Goal: Navigation & Orientation: Find specific page/section

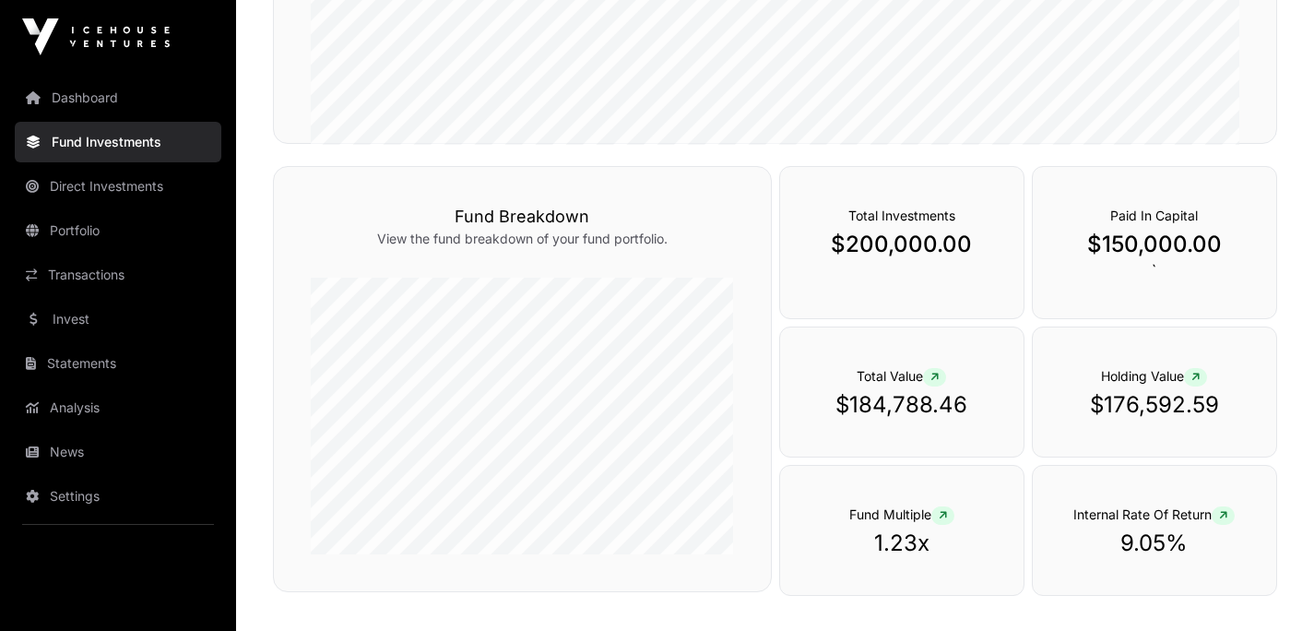
scroll to position [561, 0]
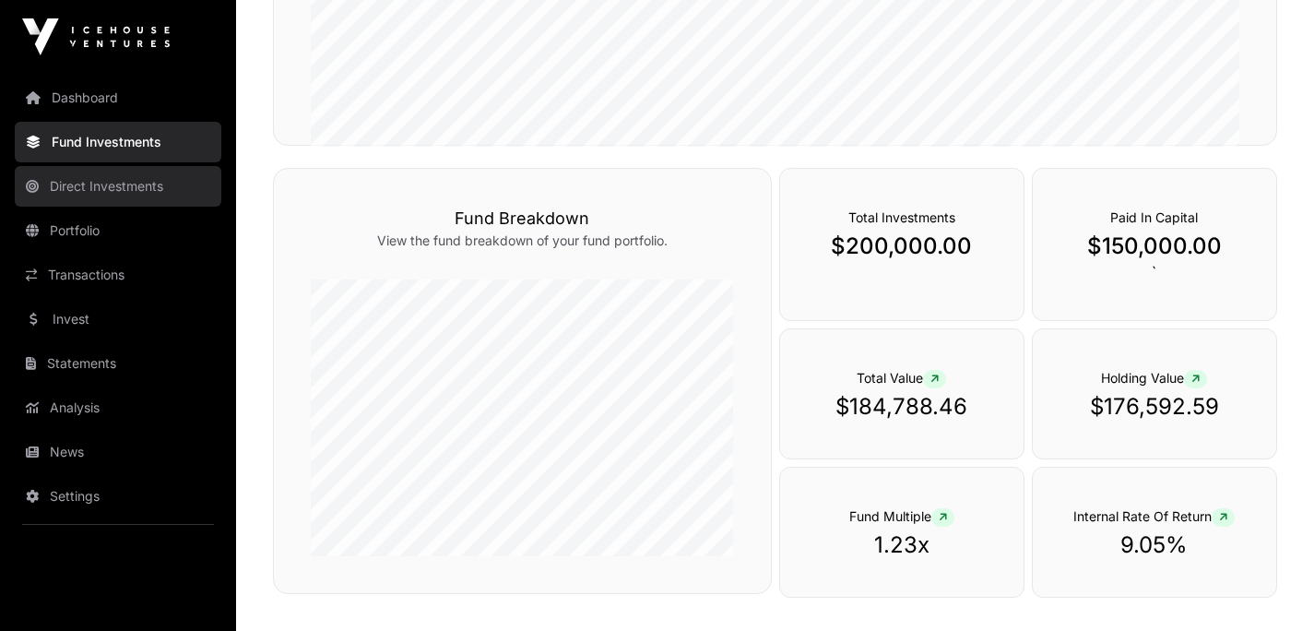
click at [124, 188] on link "Direct Investments" at bounding box center [118, 186] width 207 height 41
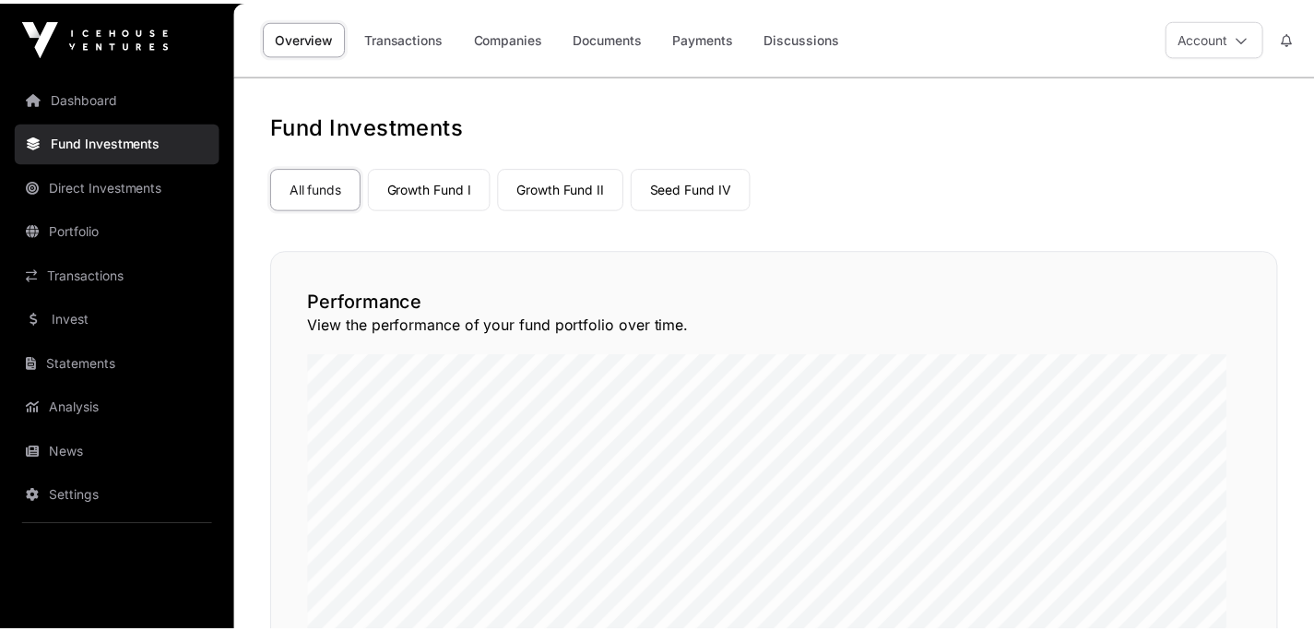
scroll to position [561, 0]
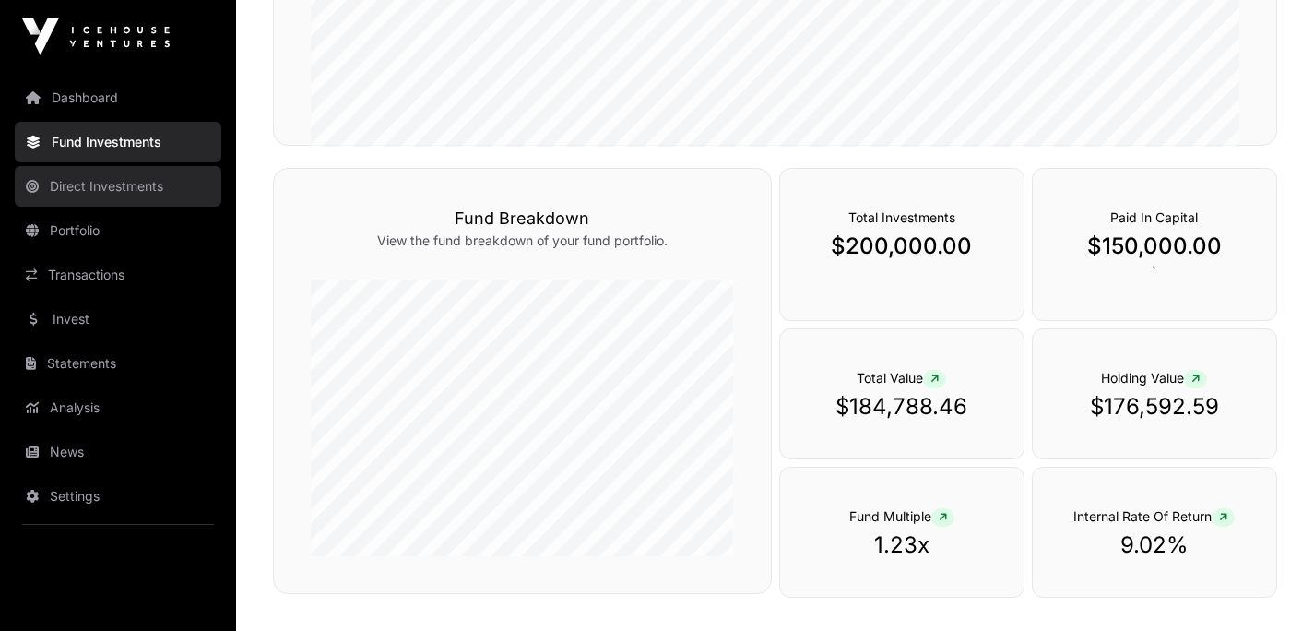
click at [135, 190] on link "Direct Investments" at bounding box center [118, 186] width 207 height 41
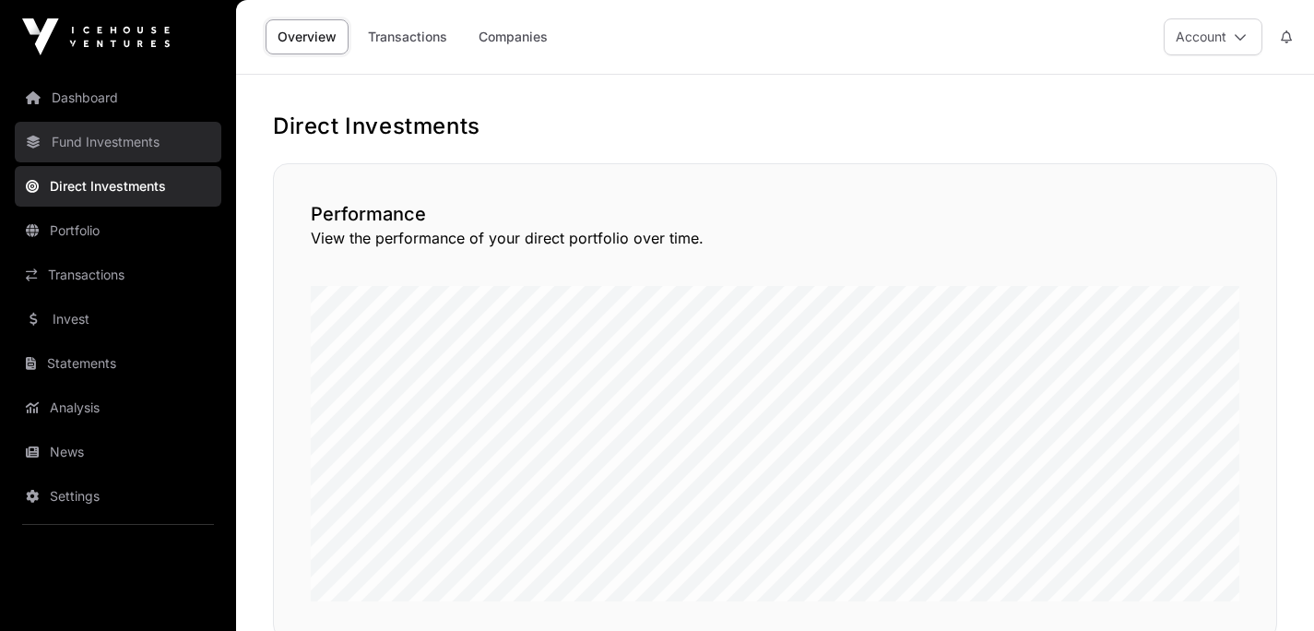
click at [127, 147] on link "Fund Investments" at bounding box center [118, 142] width 207 height 41
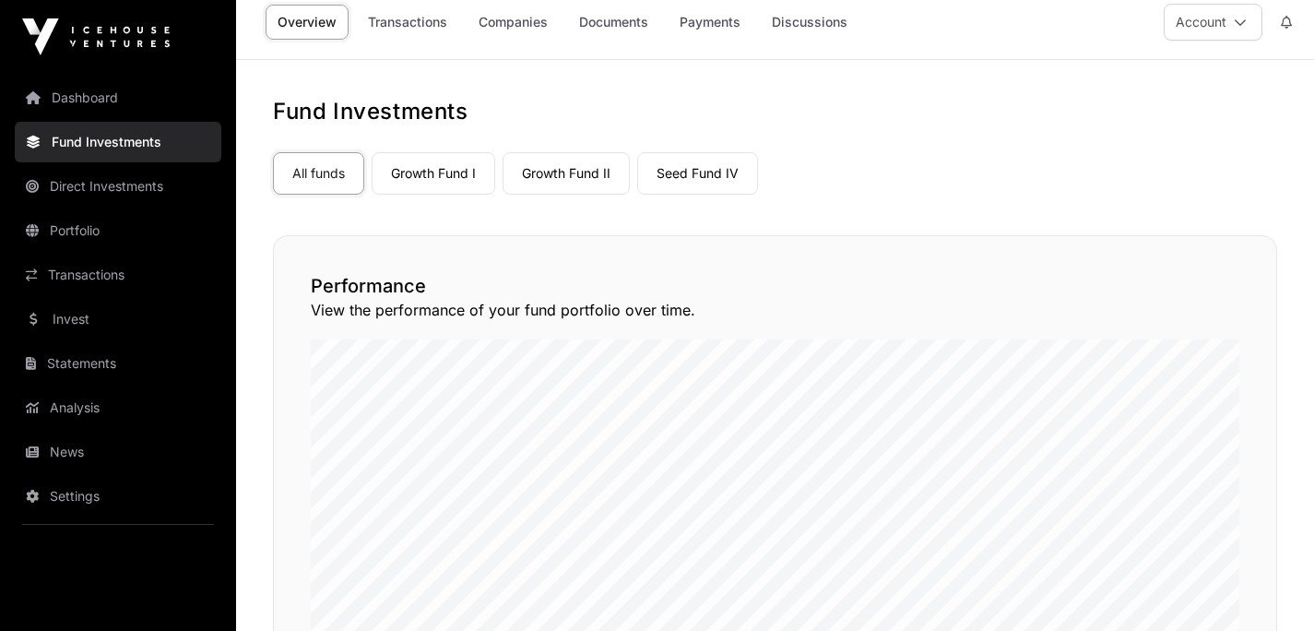
scroll to position [7, 0]
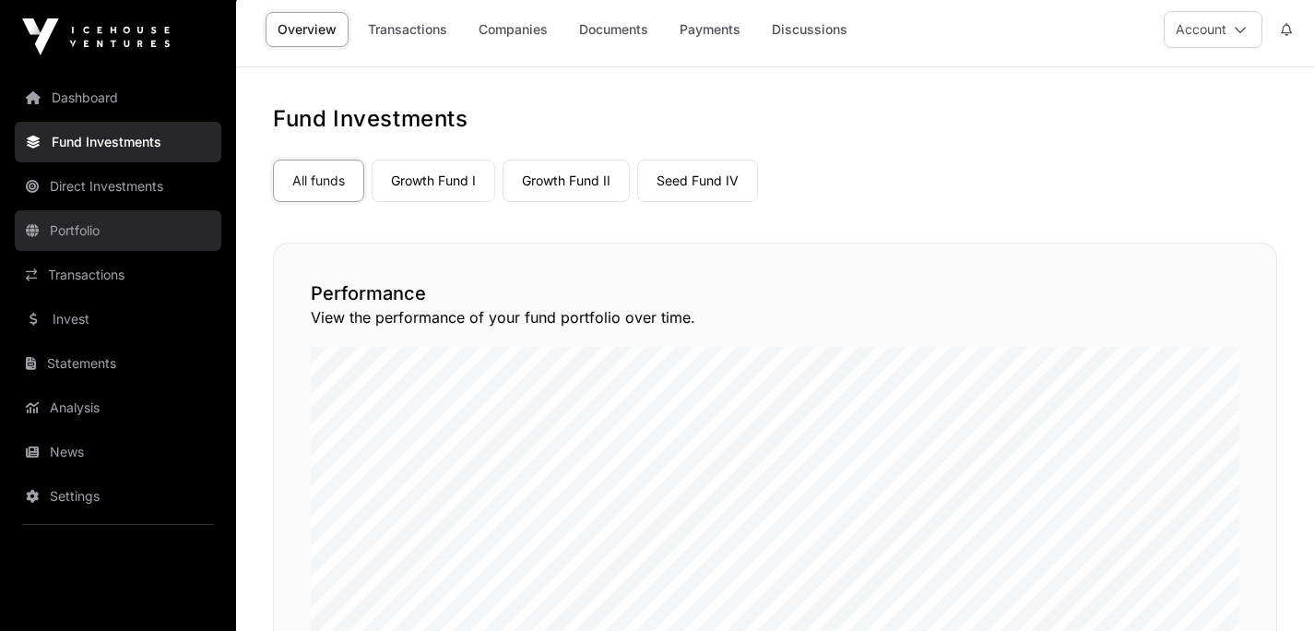
click at [121, 242] on link "Portfolio" at bounding box center [118, 230] width 207 height 41
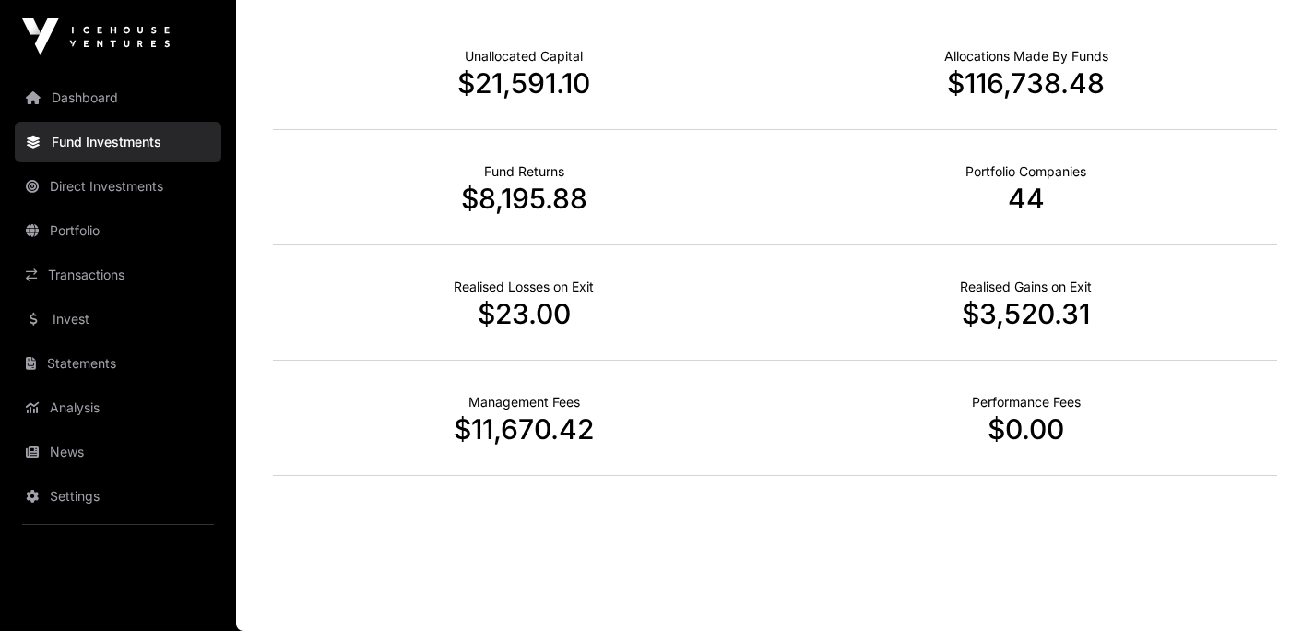
scroll to position [1168, 0]
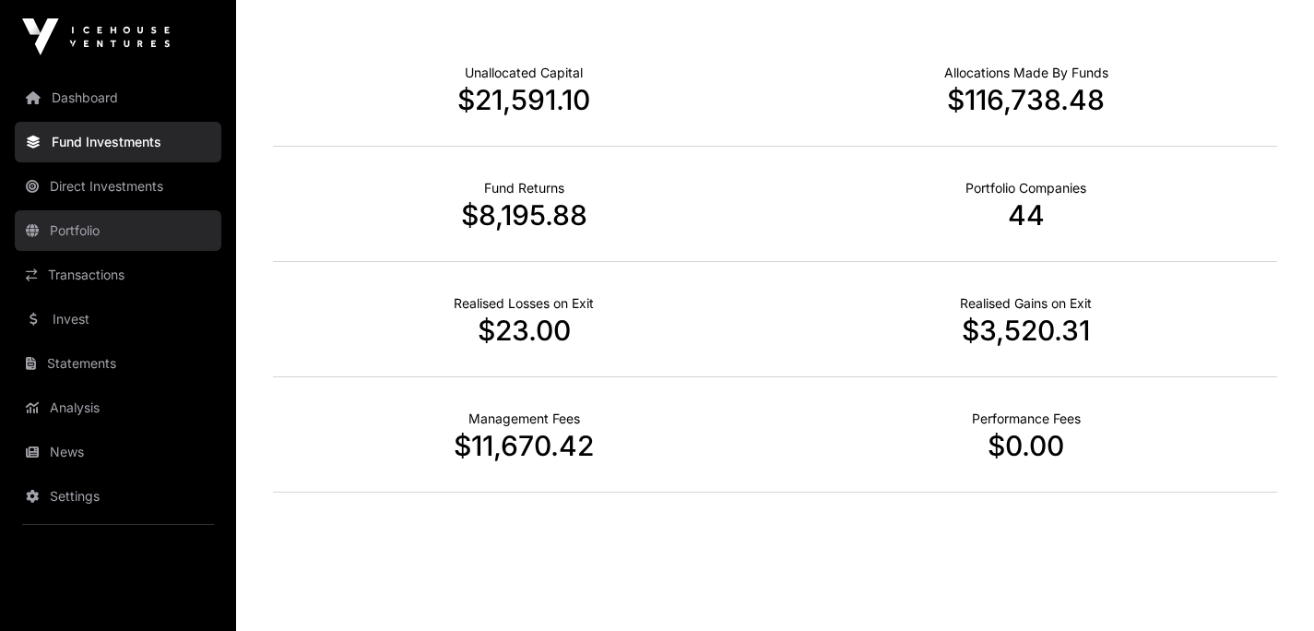
click at [80, 230] on link "Portfolio" at bounding box center [118, 230] width 207 height 41
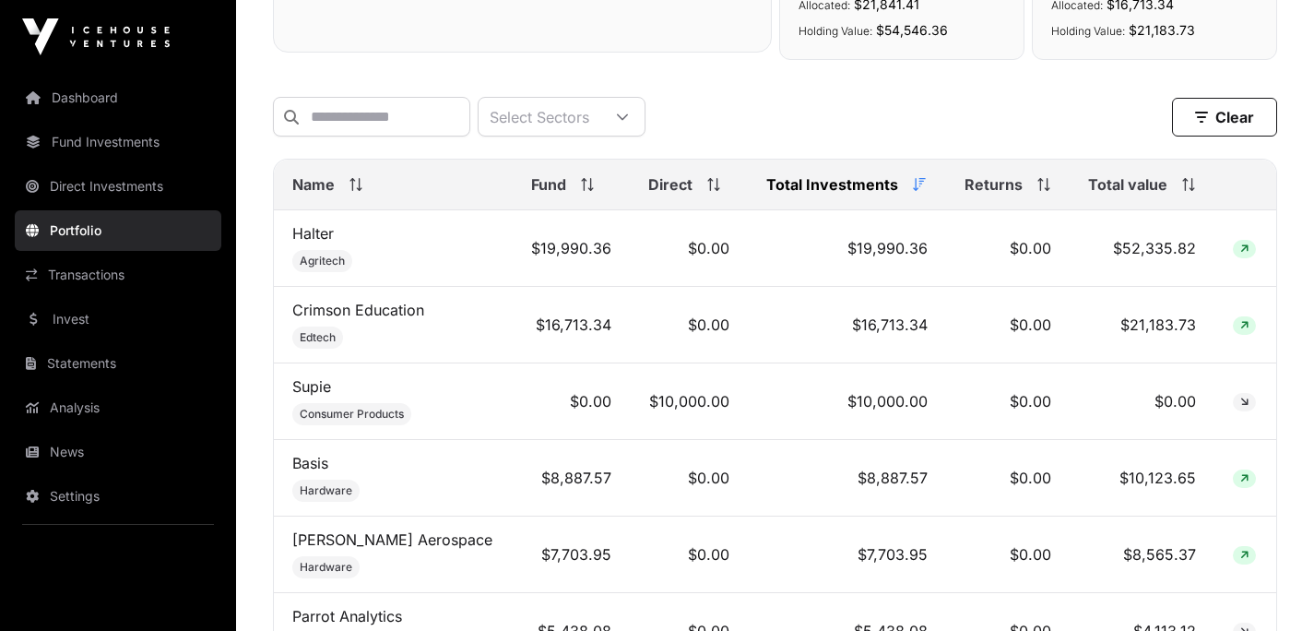
scroll to position [696, 0]
click at [1184, 195] on div "Total value" at bounding box center [1142, 183] width 108 height 22
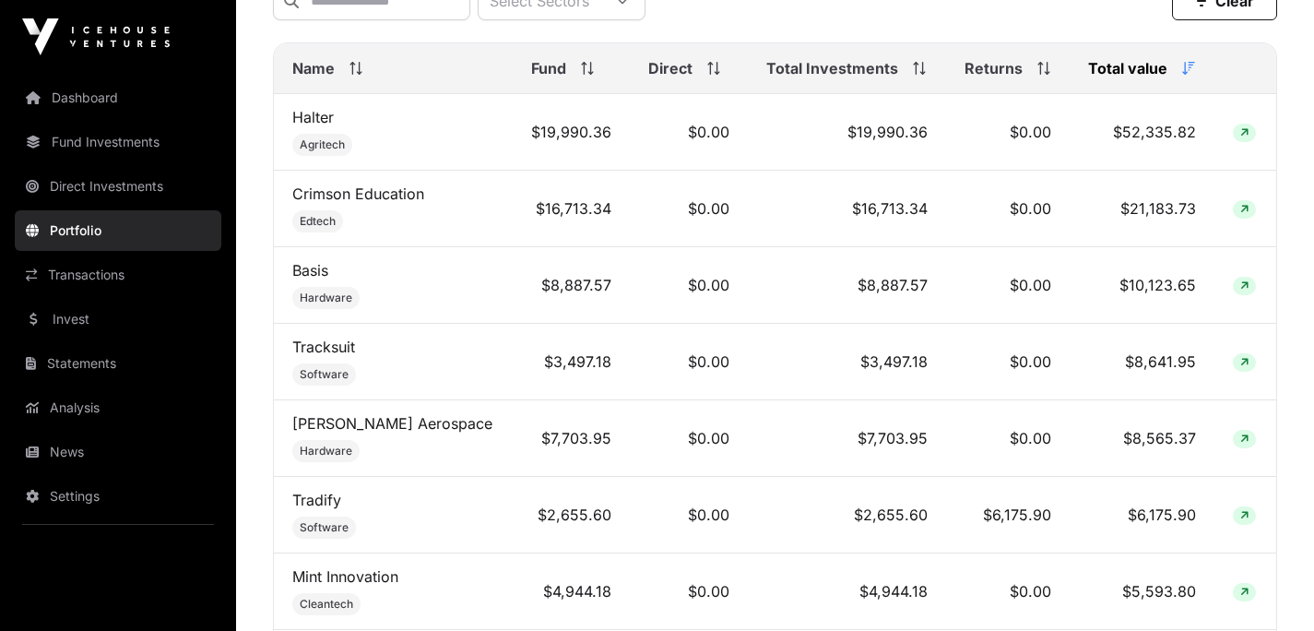
scroll to position [361, 0]
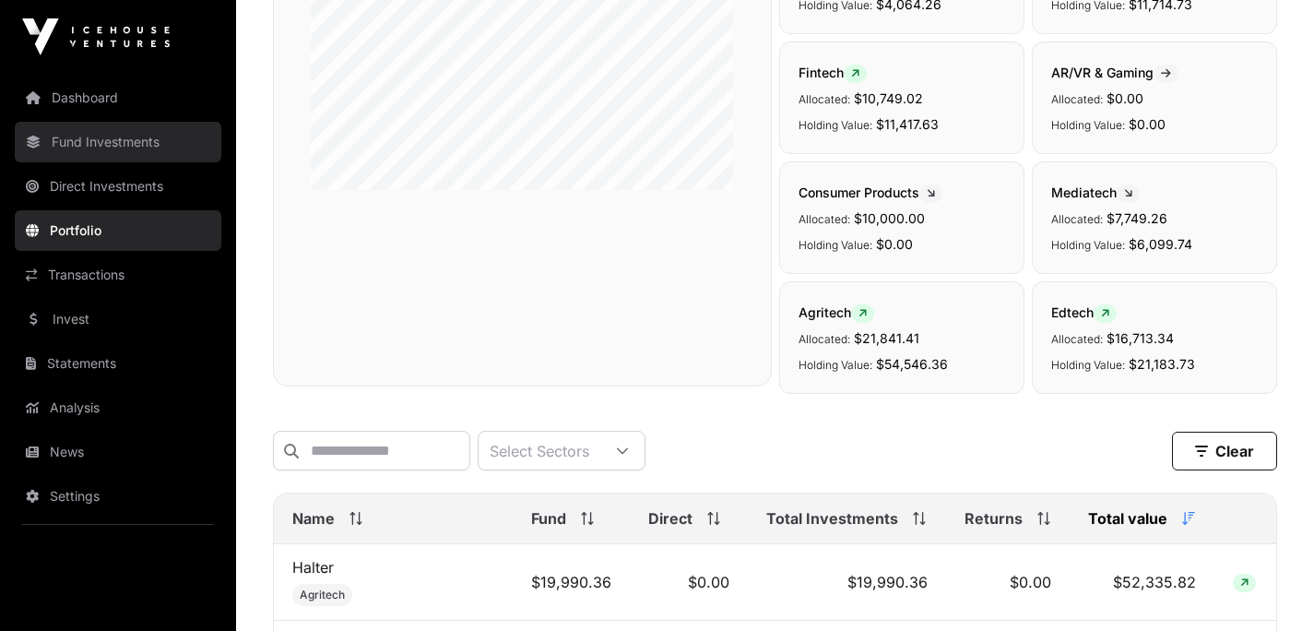
click at [133, 128] on link "Fund Investments" at bounding box center [118, 142] width 207 height 41
